Goal: Communication & Community: Answer question/provide support

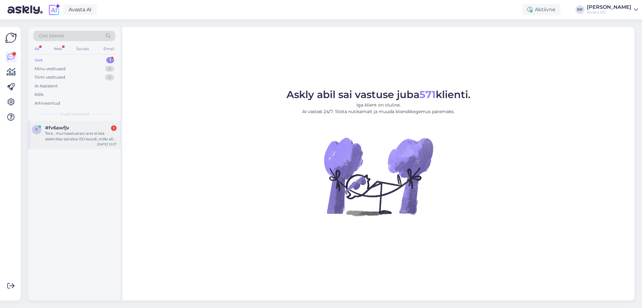
click at [70, 131] on div "Tere , mul taastusravi arst ei leia elektrilise esiratta ISO koodi ,mille alla …" at bounding box center [80, 136] width 71 height 11
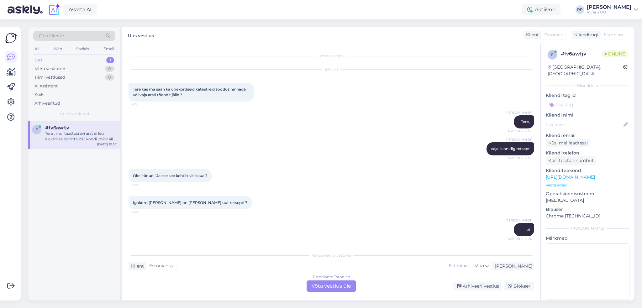
scroll to position [105, 0]
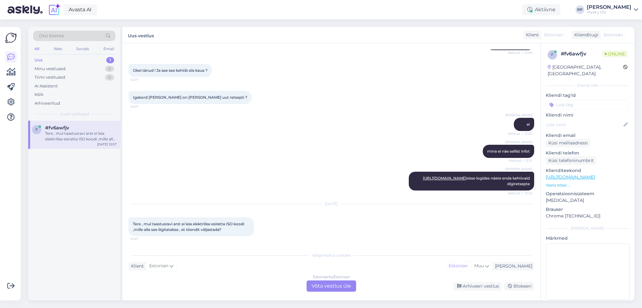
click at [335, 285] on div "Estonian to Estonian Võta vestlus üle" at bounding box center [332, 286] width 50 height 11
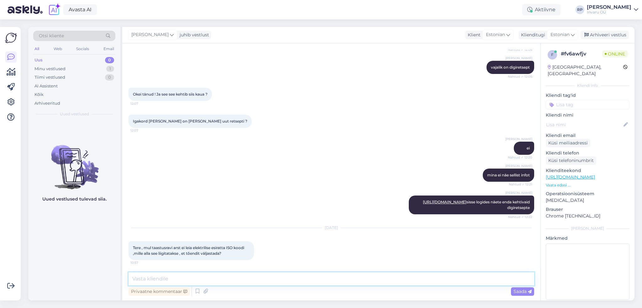
click at [188, 280] on textarea at bounding box center [332, 278] width 406 height 13
type textarea "Tere"
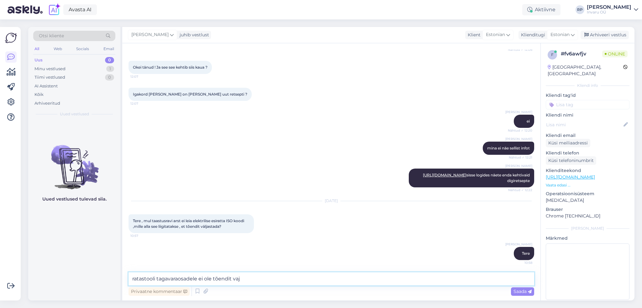
type textarea "ratastooli tagavaraosadele ei ole tõendit vaja"
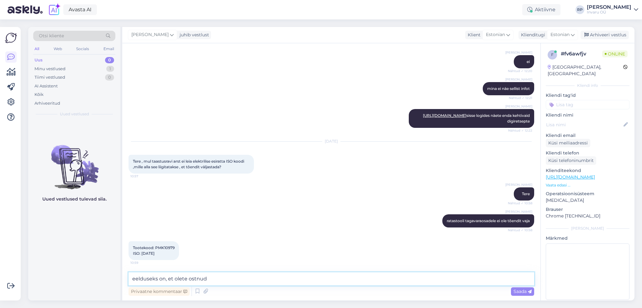
scroll to position [175, 0]
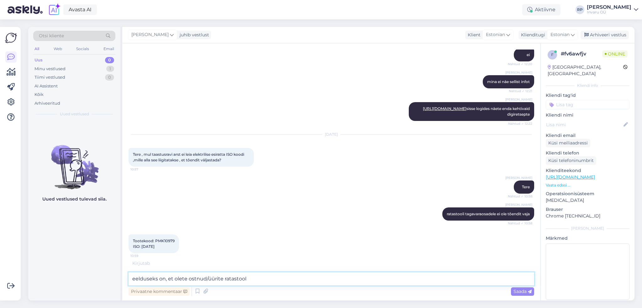
type textarea "eelduseks on, et olete ostnud/üürite ratastooli"
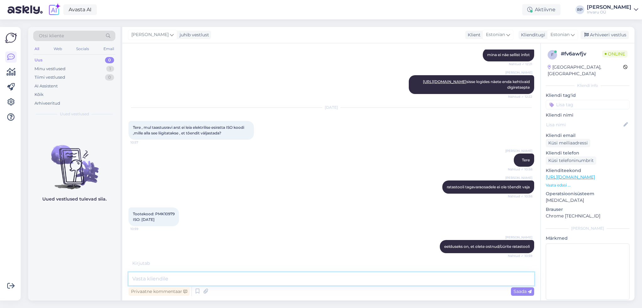
scroll to position [195, 0]
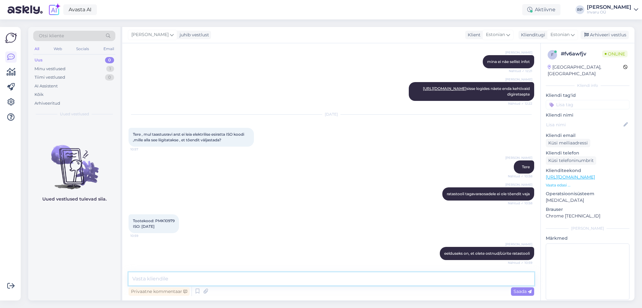
click at [182, 277] on textarea at bounding box center [332, 278] width 406 height 13
drag, startPoint x: 174, startPoint y: 222, endPoint x: 155, endPoint y: 221, distance: 19.1
click at [155, 221] on span "Tootekood: PMK10979 ISO: [DATE]" at bounding box center [154, 223] width 42 height 10
copy span "PMK10979"
click at [180, 279] on textarea at bounding box center [332, 278] width 406 height 13
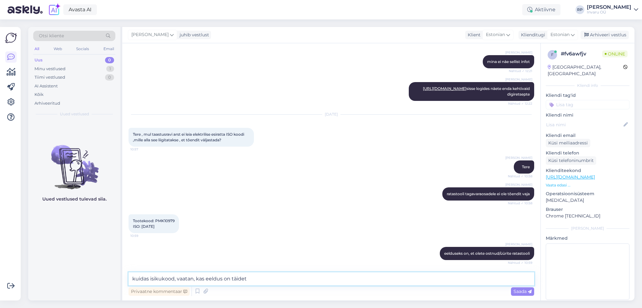
scroll to position [228, 0]
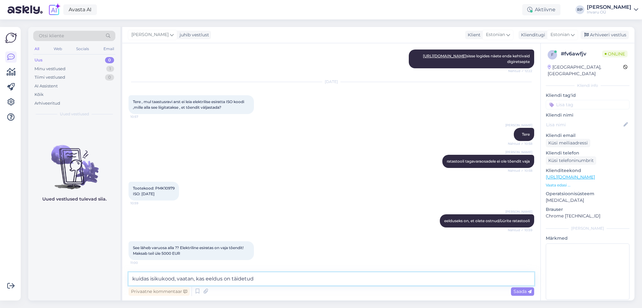
click at [267, 282] on textarea "kuidas isikukood, vaatan, kas eeldus on täidetud" at bounding box center [332, 278] width 406 height 13
type textarea "kuidas isikukood, vaatan, kas eeldus on täidetud"
click at [520, 293] on span "Saada" at bounding box center [522, 292] width 18 height 6
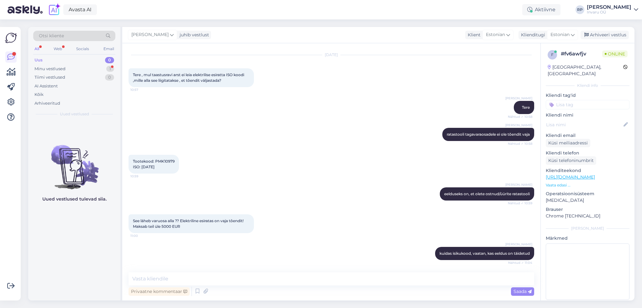
scroll to position [282, 0]
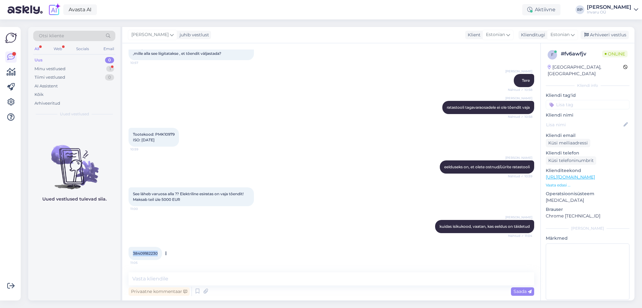
drag, startPoint x: 156, startPoint y: 255, endPoint x: 130, endPoint y: 255, distance: 26.3
click at [130, 255] on div "38409182230 11:05" at bounding box center [146, 253] width 34 height 13
copy span "38409182230"
click at [186, 278] on textarea at bounding box center [332, 278] width 406 height 13
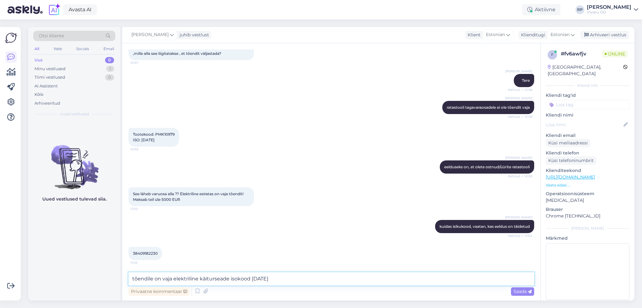
click at [174, 280] on textarea "tõendile on vaja elektriline käiturseade isokood [DATE]" at bounding box center [332, 278] width 406 height 13
drag, startPoint x: 342, startPoint y: 277, endPoint x: 111, endPoint y: 302, distance: 233.0
click at [111, 302] on div "Otsi kliente All Web Socials Email Uus 0 Minu vestlused 1 Tiimi vestlused 0 AI …" at bounding box center [333, 163] width 618 height 289
type textarea "meie saame koostada hinnapakkumise, milline tõend peab olema, seda ütleb SKA"
click at [319, 220] on div "[PERSON_NAME] kuidas isikukood, vaatan, kas eeldus on täidetud Nähtud ✓ 11:04" at bounding box center [332, 226] width 406 height 27
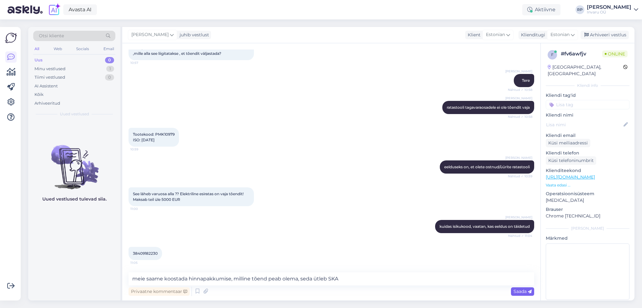
click at [523, 291] on span "Saada" at bounding box center [522, 292] width 18 height 6
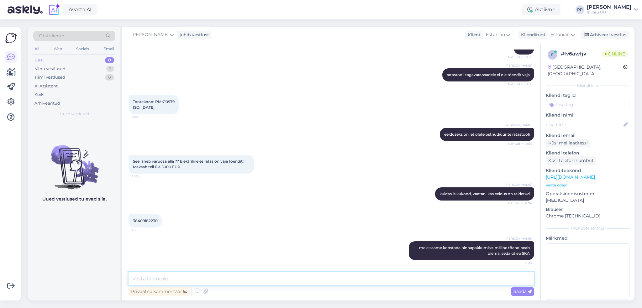
click at [287, 281] on textarea at bounding box center [332, 278] width 406 height 13
drag, startPoint x: 174, startPoint y: 102, endPoint x: 156, endPoint y: 99, distance: 18.7
click at [156, 99] on span "Tootekood: PMK10979 ISO: [DATE]" at bounding box center [154, 104] width 42 height 10
copy span "PMK10979"
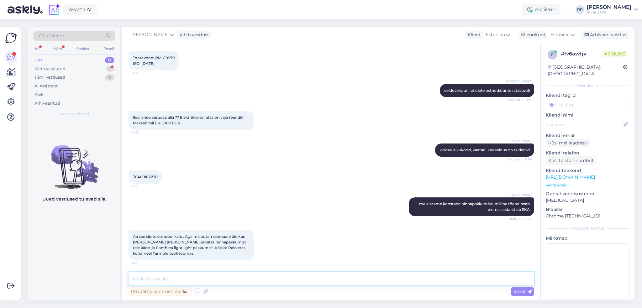
click at [149, 278] on textarea at bounding box center [332, 278] width 406 height 13
type textarea "edastan terapeudile Teie kirja"
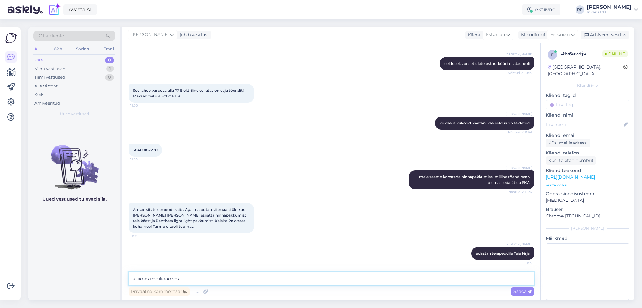
type textarea "kuidas meiliaadress"
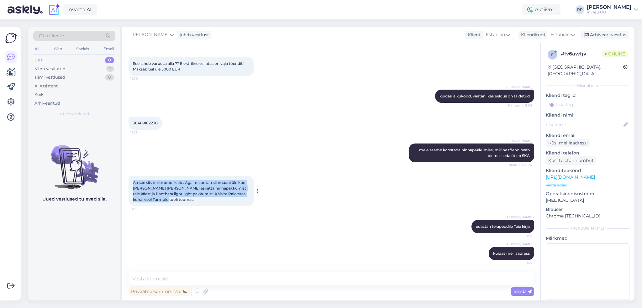
drag, startPoint x: 161, startPoint y: 200, endPoint x: 129, endPoint y: 184, distance: 35.5
click at [129, 184] on div "Aa see siis teistmoodi käib . Aga ma ootan siiamaani üle kuu [PERSON_NAME] [PER…" at bounding box center [191, 191] width 125 height 30
copy span "Aa see siis teistmoodi käib . Aga ma ootan siiamaani üle kuu [PERSON_NAME] [PER…"
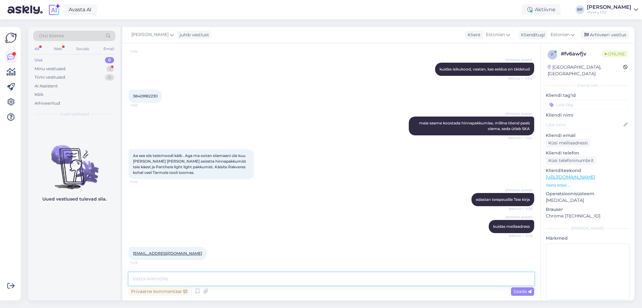
click at [175, 281] on textarea at bounding box center [332, 278] width 406 height 13
type textarea "on [PERSON_NAME] nii kirjas"
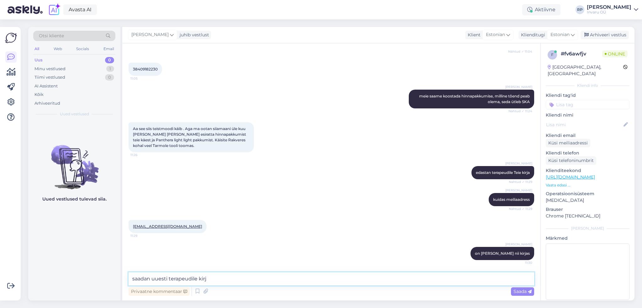
type textarea "saadan uuesti terapeudile kirja"
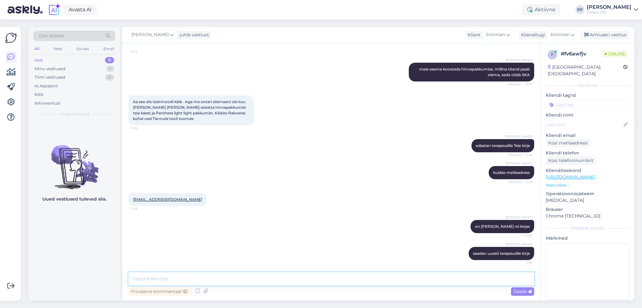
click at [151, 280] on textarea at bounding box center [332, 278] width 406 height 13
